Goal: Task Accomplishment & Management: Manage account settings

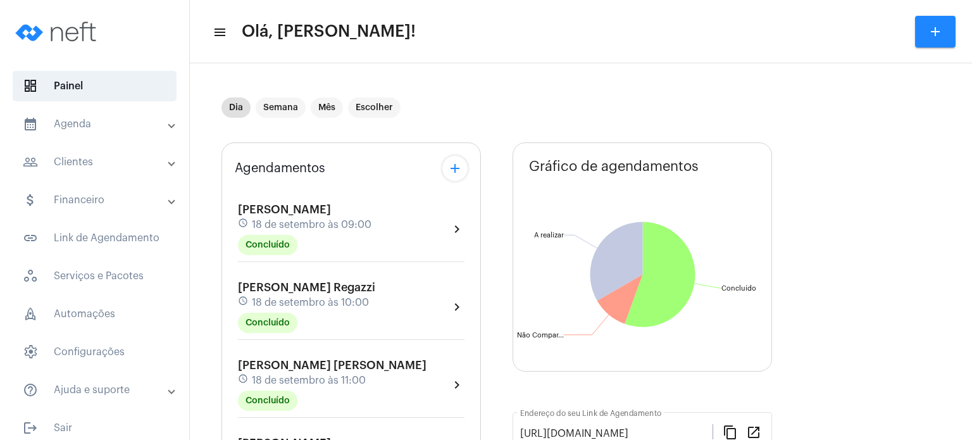
scroll to position [582, 0]
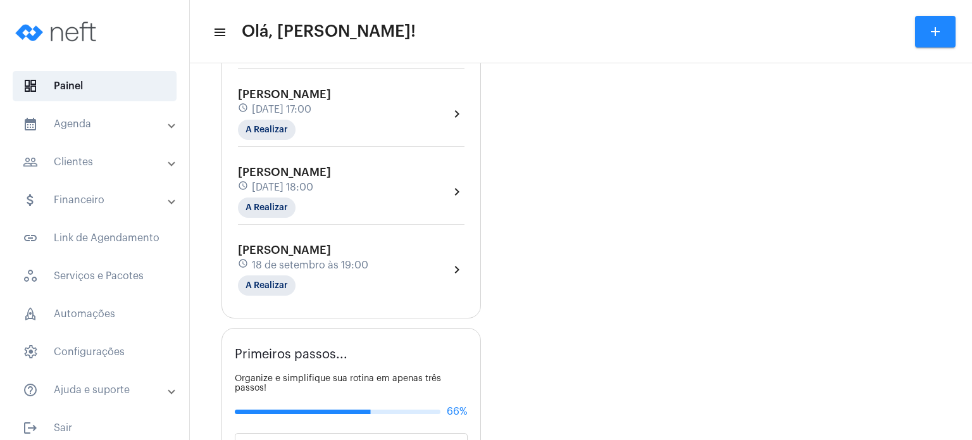
click at [399, 70] on div "[PERSON_NAME] Secchim schedule [DATE] 16:00 Concluído chevron_right" at bounding box center [351, 39] width 233 height 65
click at [358, 62] on div "[PERSON_NAME] Secchim schedule [DATE] 16:00 Concluído" at bounding box center [309, 36] width 142 height 52
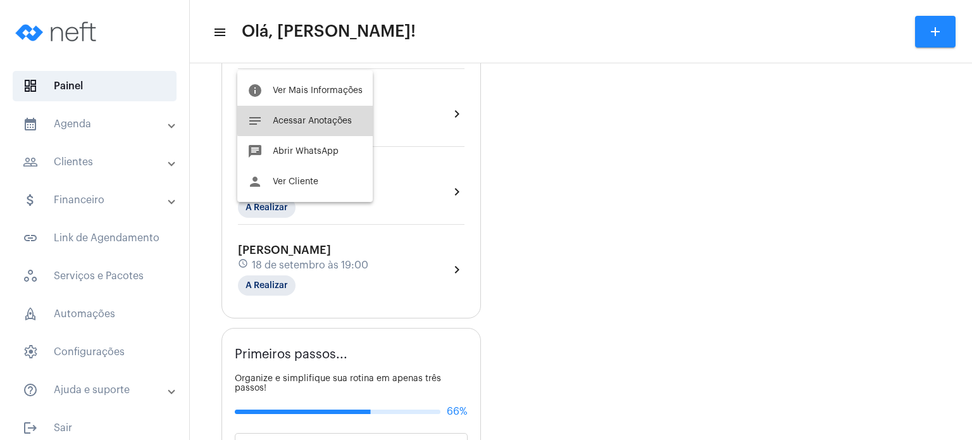
click at [326, 116] on span "Acessar Anotações" at bounding box center [312, 120] width 79 height 9
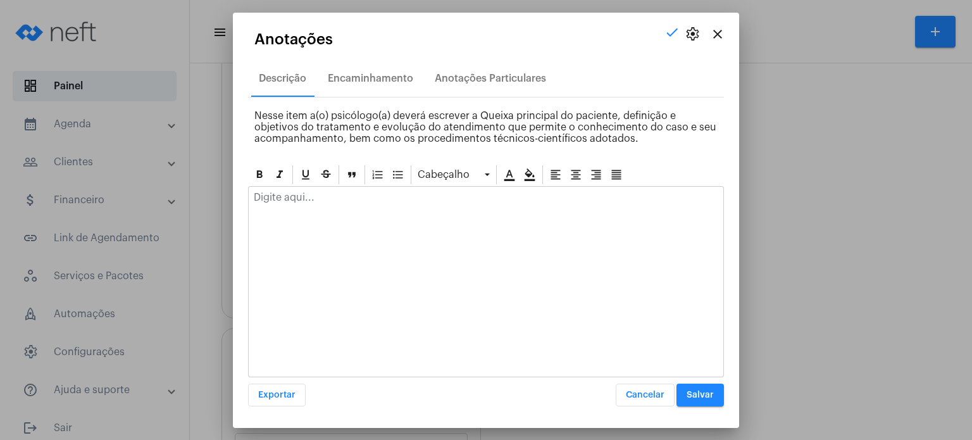
click at [369, 205] on div at bounding box center [486, 201] width 475 height 28
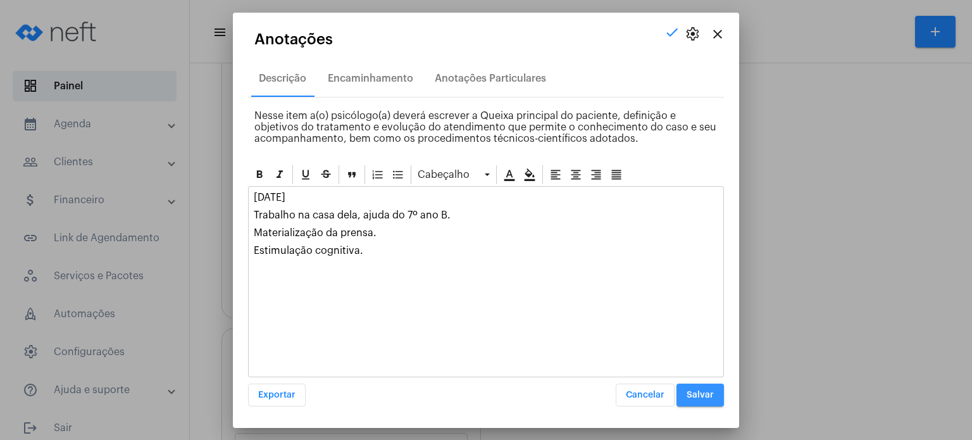
click at [701, 386] on button "Salvar" at bounding box center [700, 395] width 47 height 23
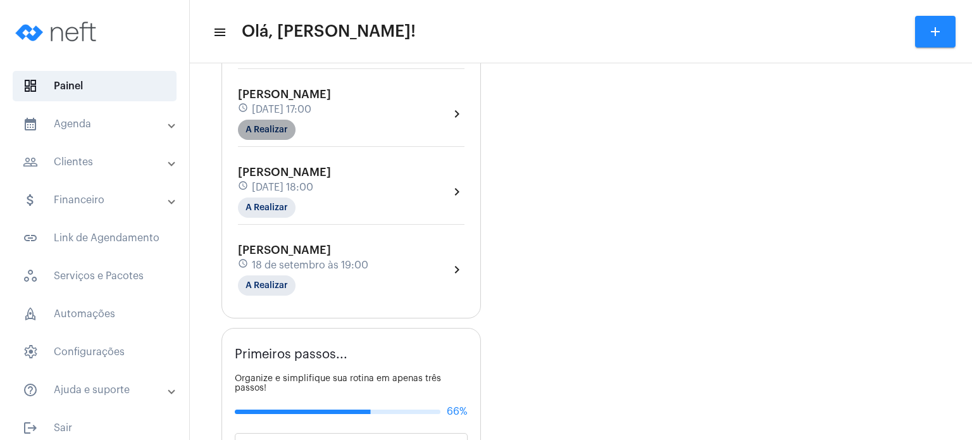
click at [285, 139] on mat-chip "A Realizar" at bounding box center [267, 130] width 58 height 20
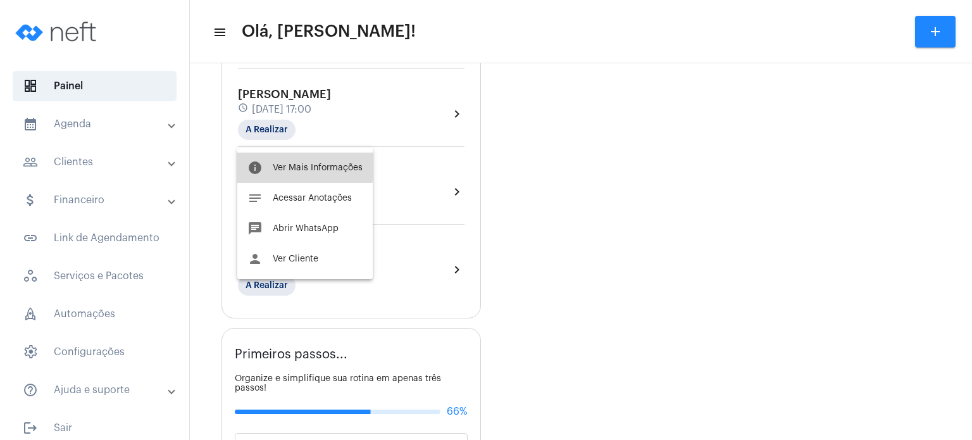
click at [298, 161] on button "info Ver Mais Informações" at bounding box center [304, 168] width 135 height 30
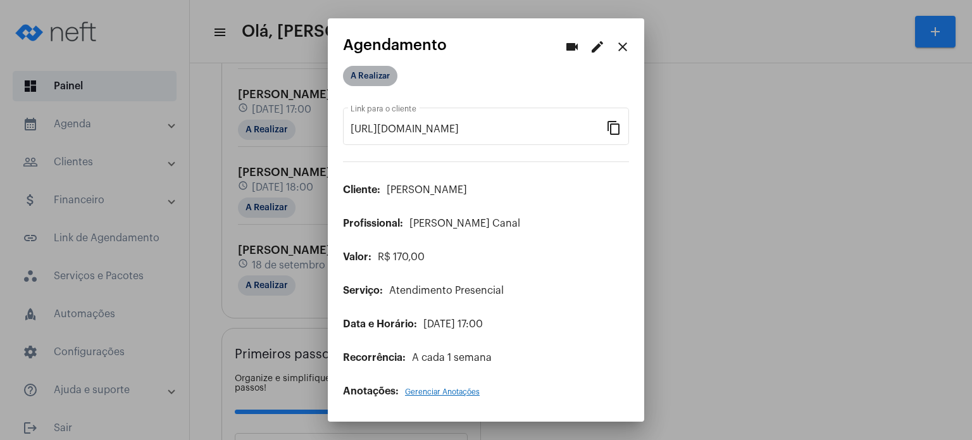
click at [377, 80] on mat-chip "A Realizar" at bounding box center [370, 76] width 54 height 20
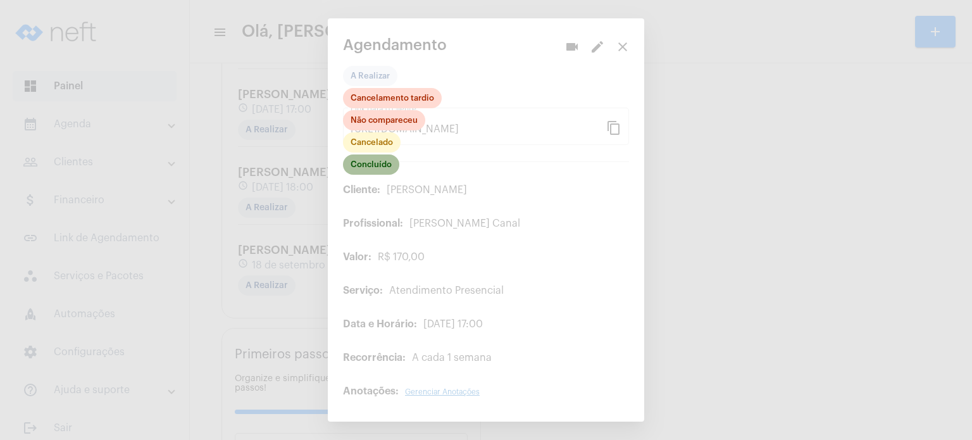
click at [377, 167] on mat-chip "Concluído" at bounding box center [371, 164] width 56 height 20
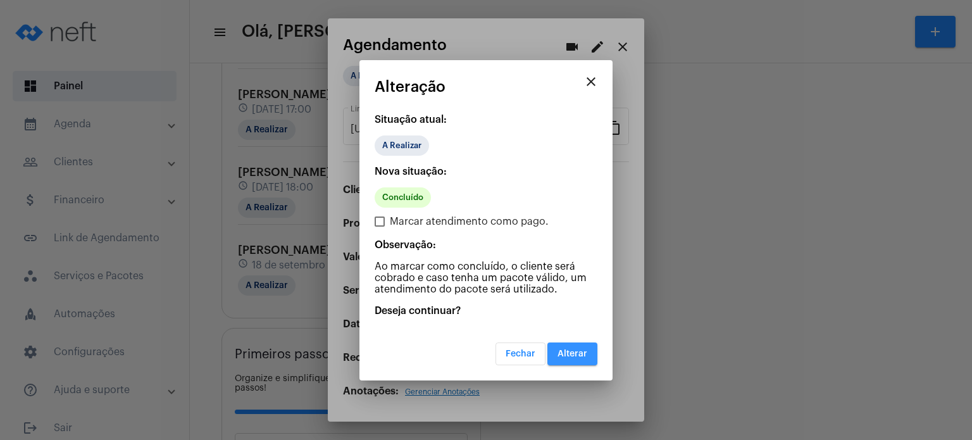
click at [570, 342] on button "Alterar" at bounding box center [572, 353] width 50 height 23
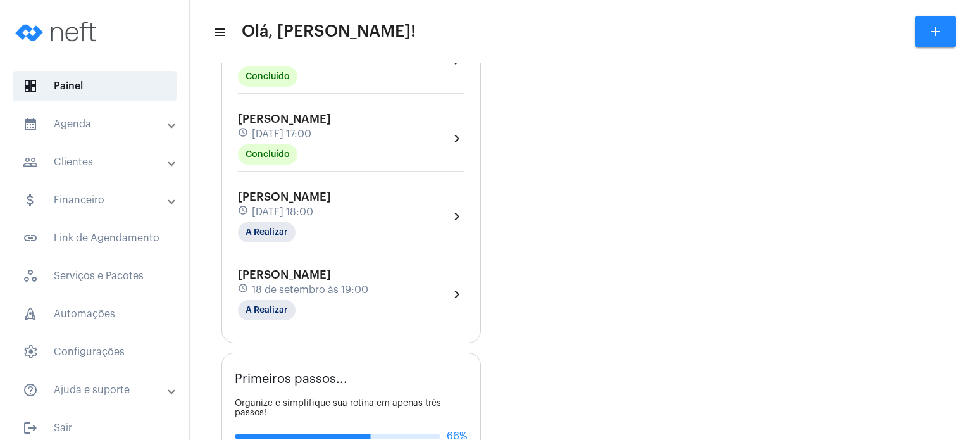
scroll to position [563, 0]
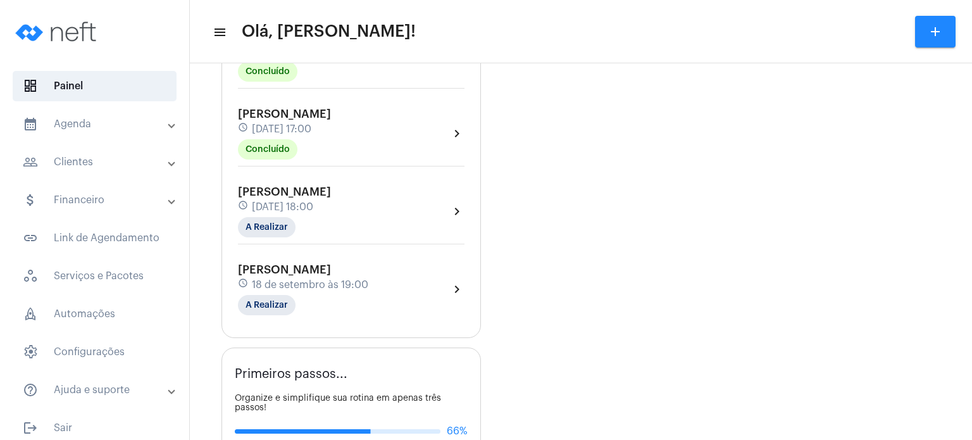
click at [270, 135] on span "[DATE] 17:00" at bounding box center [281, 128] width 59 height 11
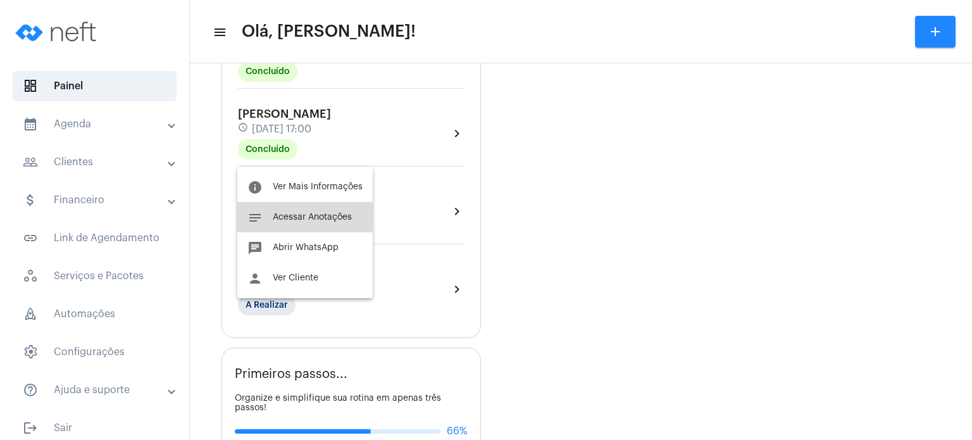
click at [272, 210] on button "notes Acessar Anotações" at bounding box center [304, 217] width 135 height 30
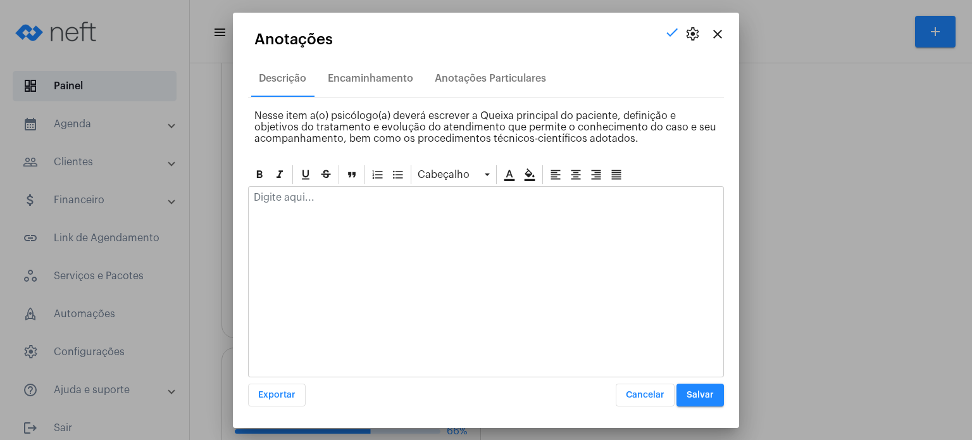
click at [282, 208] on div at bounding box center [486, 201] width 475 height 28
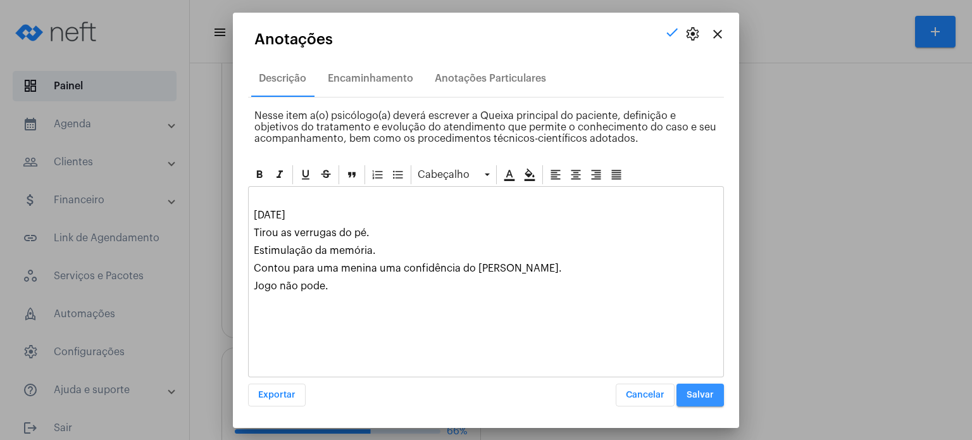
click at [684, 392] on button "Salvar" at bounding box center [700, 395] width 47 height 23
